Goal: Information Seeking & Learning: Learn about a topic

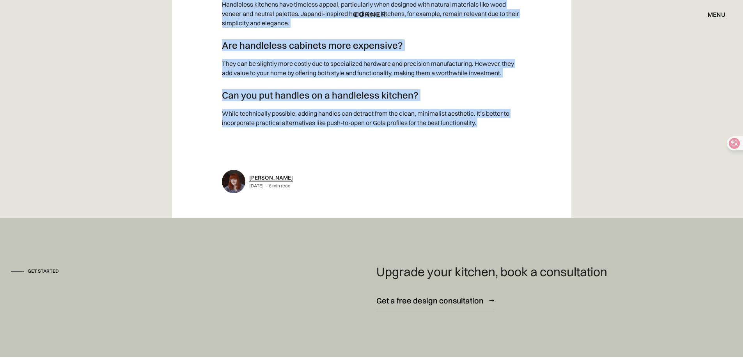
scroll to position [7956, 0]
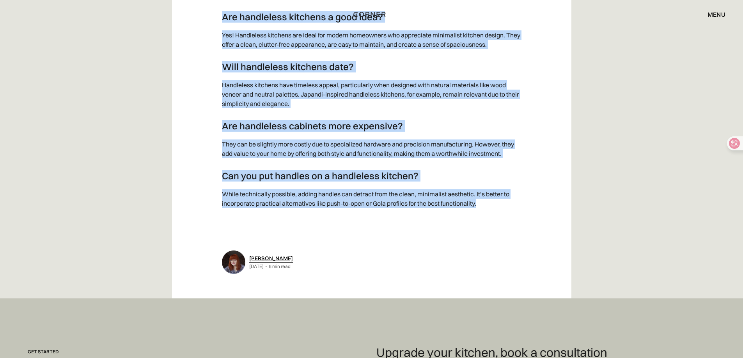
drag, startPoint x: 177, startPoint y: 89, endPoint x: 514, endPoint y: 209, distance: 358.0
copy div "20 Handleless Kitchen Ideas Introduction A handleless kitchen is what makes a k…"
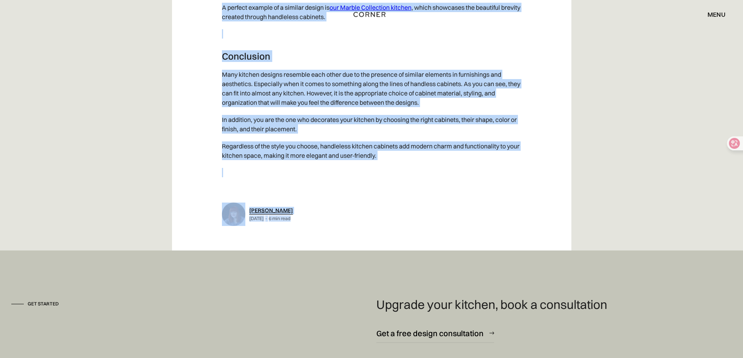
scroll to position [4191, 0]
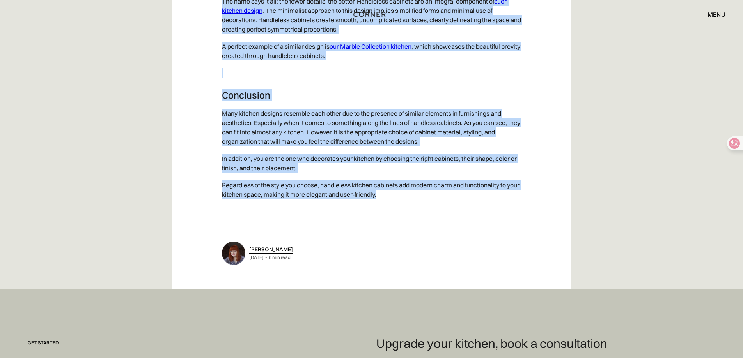
drag, startPoint x: 177, startPoint y: 92, endPoint x: 412, endPoint y: 203, distance: 260.7
copy div "Exploring the Advantages of Handleless Kitchen Cabinets Handleless kitchens hav…"
